Goal: Book appointment/travel/reservation

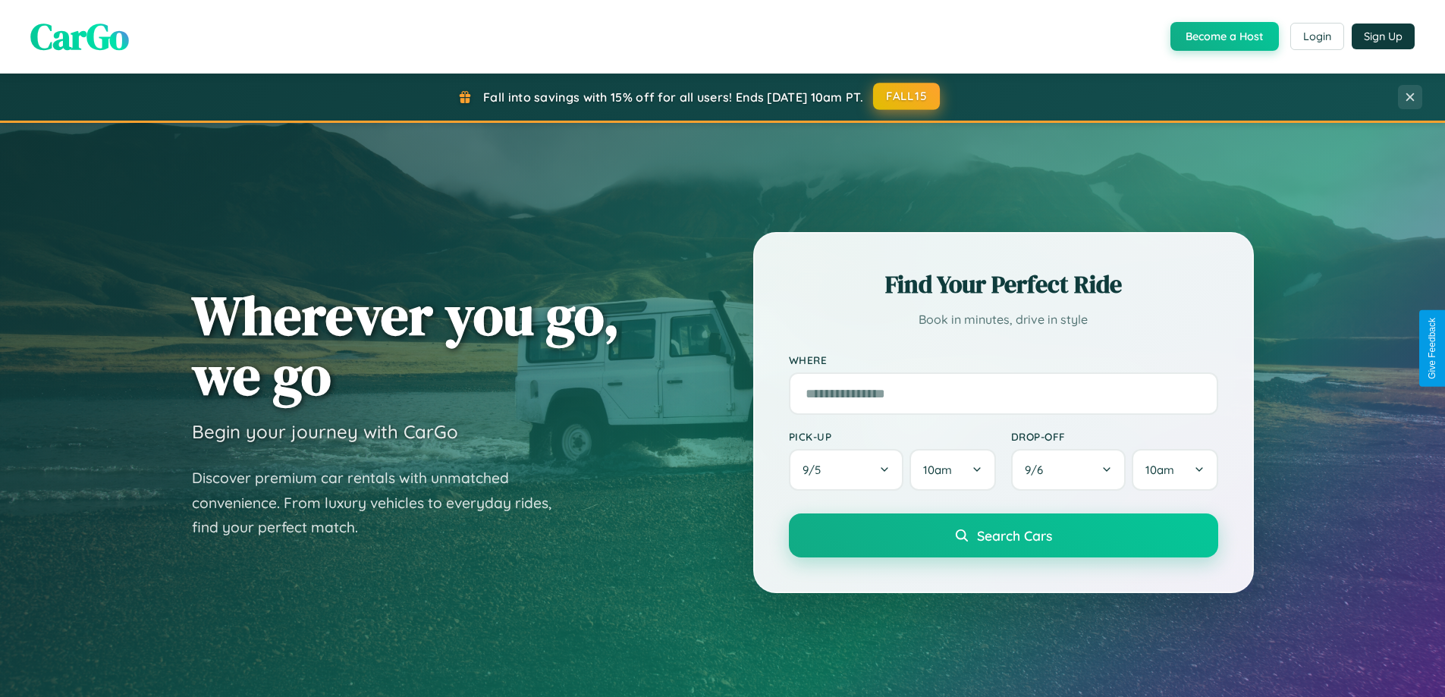
click at [907, 96] on button "FALL15" at bounding box center [906, 96] width 67 height 27
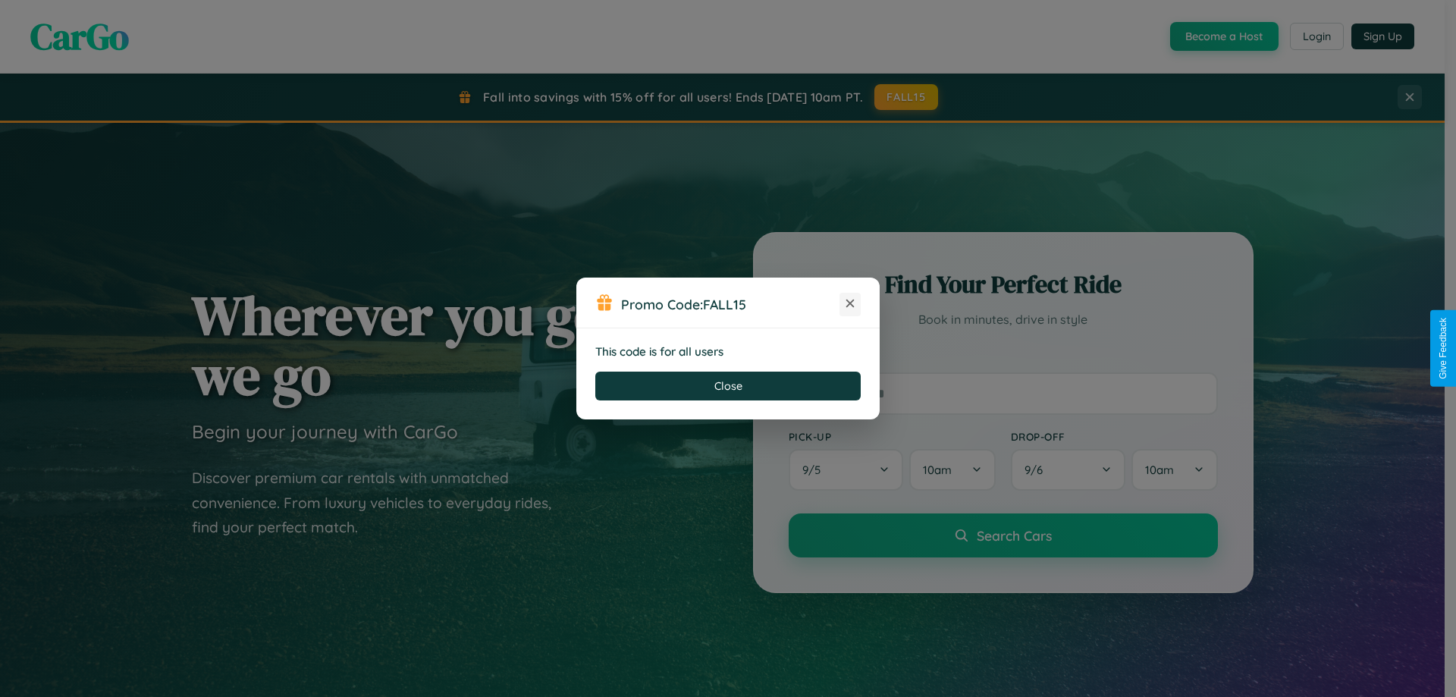
click at [850, 304] on icon at bounding box center [850, 303] width 15 height 15
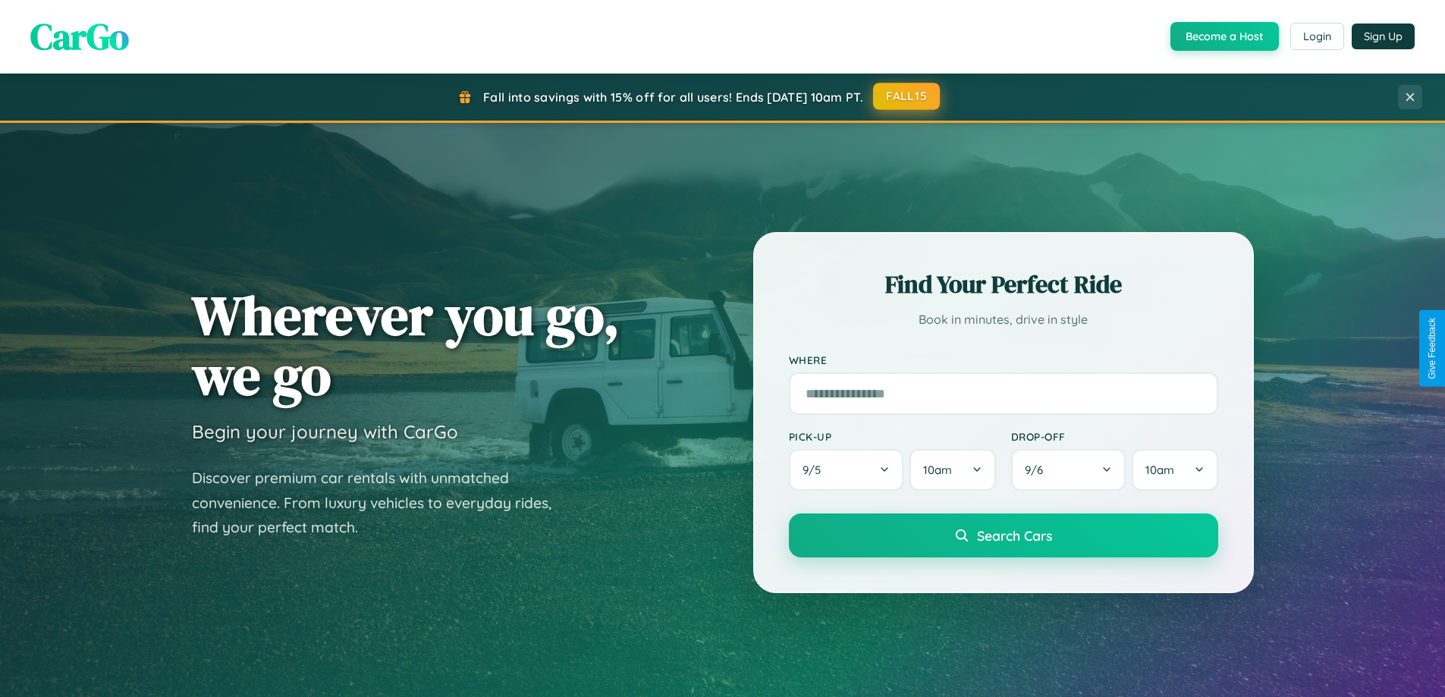
click at [907, 96] on button "FALL15" at bounding box center [906, 96] width 67 height 27
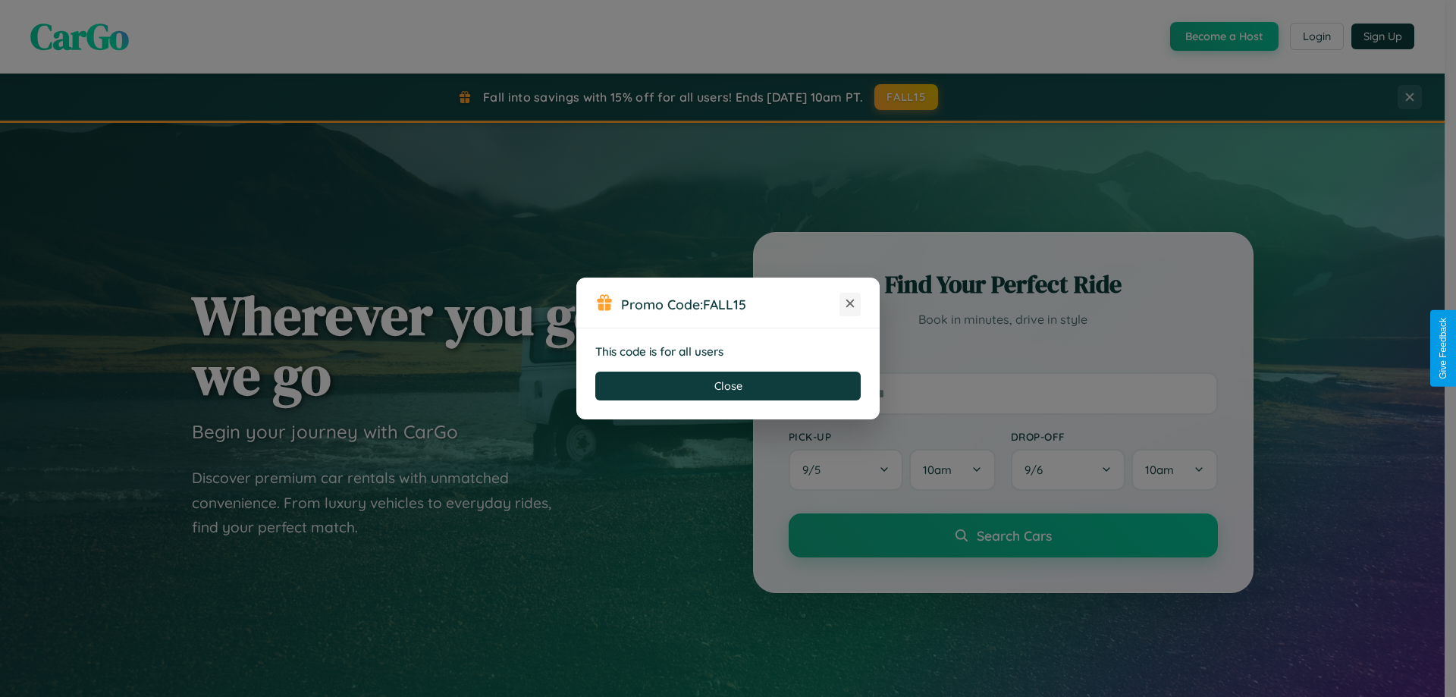
click at [850, 304] on icon at bounding box center [850, 303] width 15 height 15
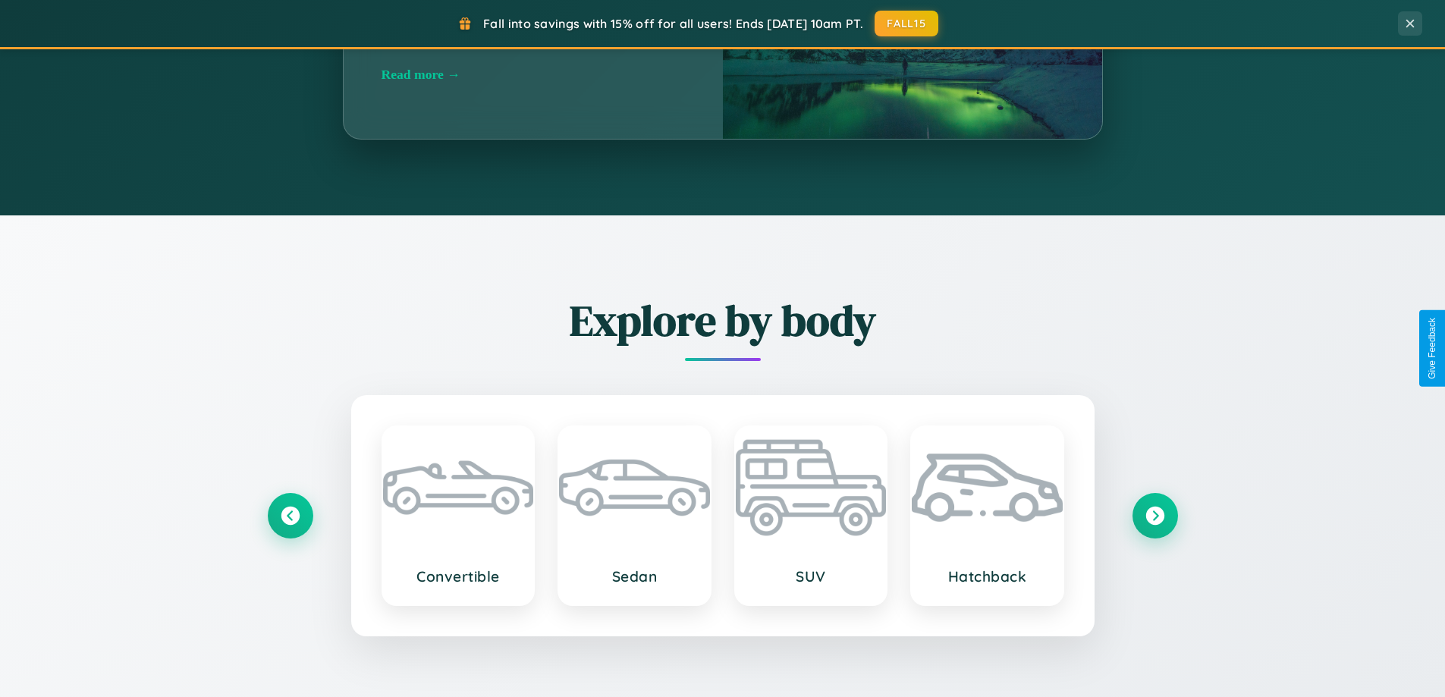
scroll to position [2437, 0]
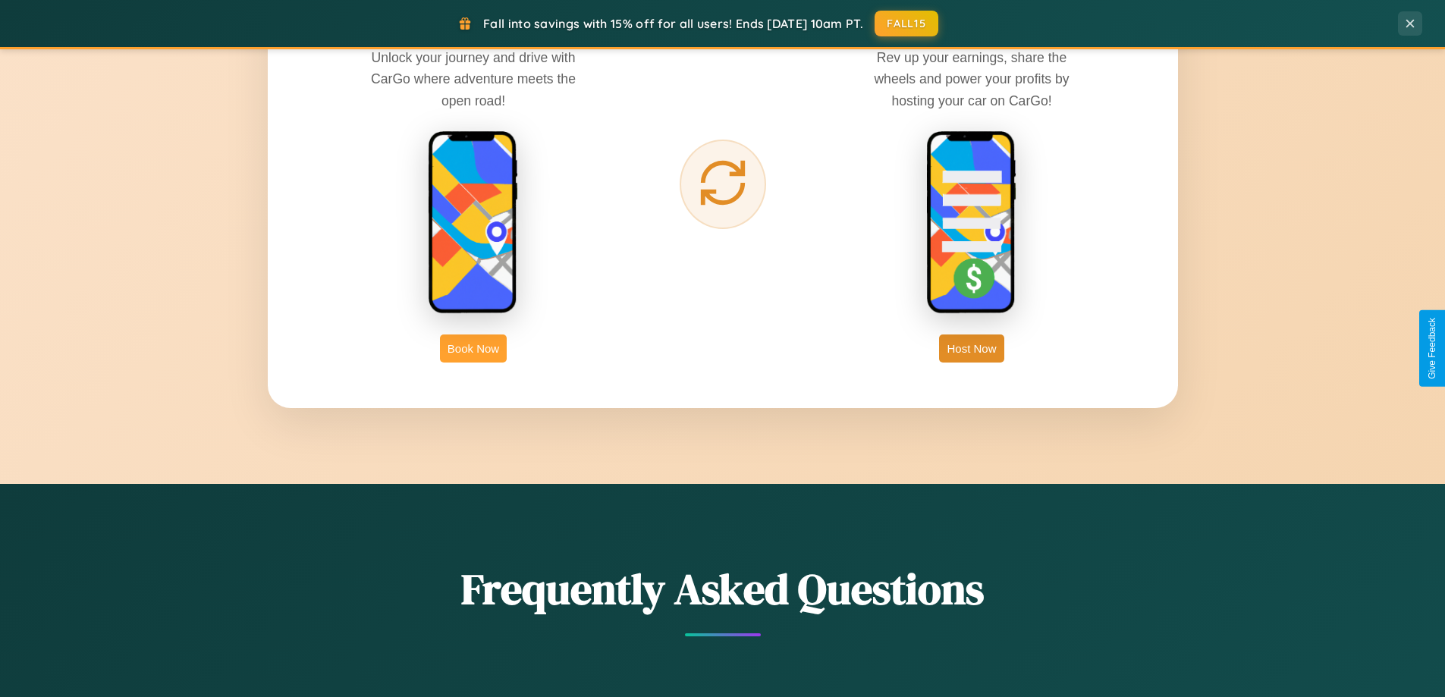
click at [473, 348] on button "Book Now" at bounding box center [473, 348] width 67 height 28
